Goal: Transaction & Acquisition: Purchase product/service

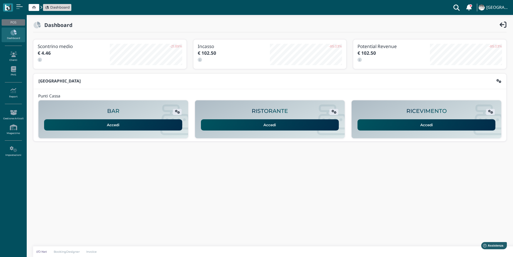
click at [413, 122] on link "Accedi" at bounding box center [426, 124] width 138 height 11
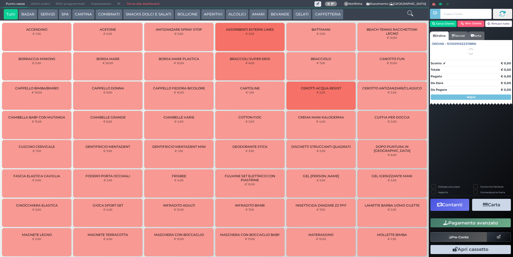
click at [411, 13] on icon at bounding box center [410, 13] width 6 height 6
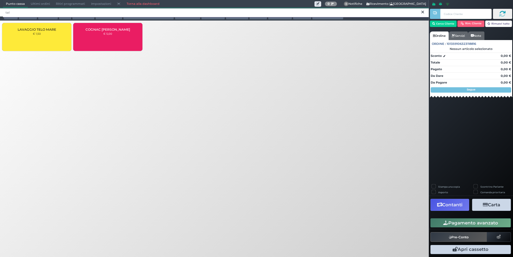
type input "tel"
click at [42, 40] on div "LAVAGGIO TELO MARE € 1,50" at bounding box center [36, 37] width 69 height 28
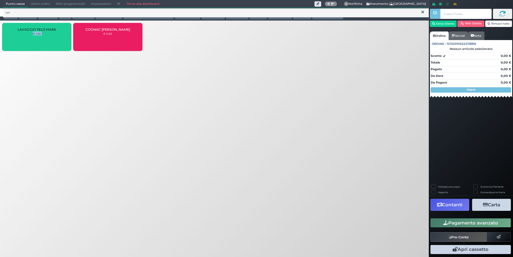
click at [42, 40] on div "LAVAGGIO TELO MARE € 1,50" at bounding box center [36, 37] width 69 height 28
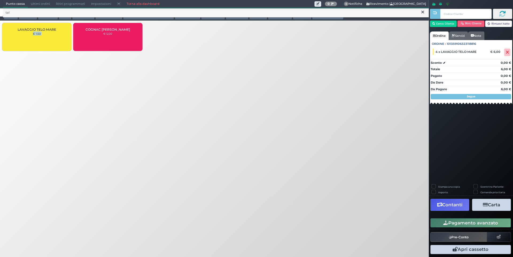
click at [474, 222] on button "Pagamento avanzato" at bounding box center [470, 223] width 80 height 9
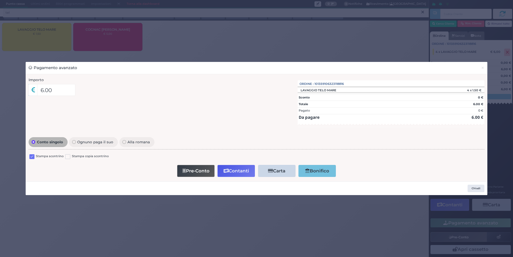
click at [32, 156] on label at bounding box center [31, 156] width 5 height 5
click at [0, 0] on input "checkbox" at bounding box center [0, 0] width 0 height 0
click at [238, 168] on button "Contanti" at bounding box center [235, 171] width 37 height 12
